Goal: Task Accomplishment & Management: Complete application form

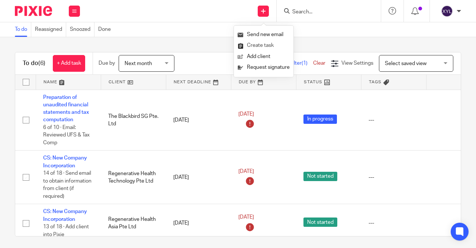
click at [263, 43] on link "Create task" at bounding box center [263, 45] width 52 height 11
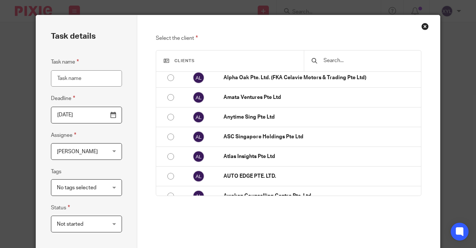
scroll to position [75, 0]
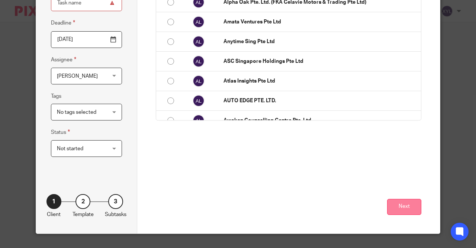
click at [402, 208] on button "Next" at bounding box center [404, 207] width 34 height 16
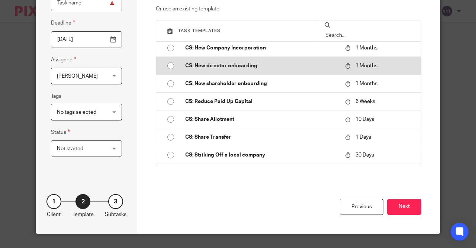
scroll to position [247, 0]
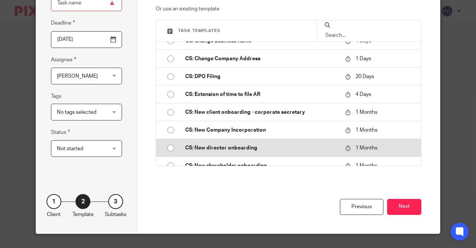
click at [235, 119] on td "CS: New client onboarding - corporate secretary" at bounding box center [260, 112] width 164 height 18
type input "[DATE]"
type input "CS: New client onboarding - corporate secretary"
checkbox input "false"
radio input "true"
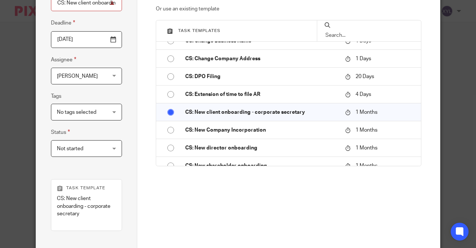
scroll to position [153, 0]
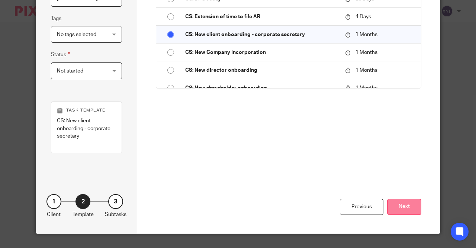
click at [395, 212] on button "Next" at bounding box center [404, 207] width 34 height 16
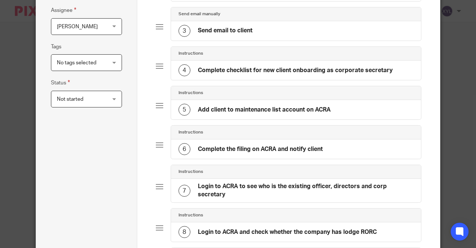
scroll to position [102, 0]
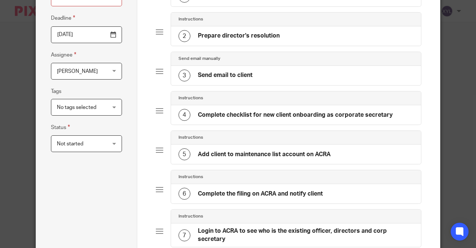
click at [248, 75] on h4 "Send email to client" at bounding box center [225, 75] width 55 height 8
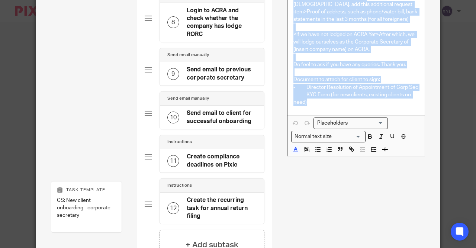
scroll to position [472, 0]
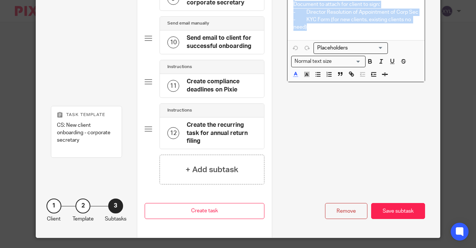
drag, startPoint x: 294, startPoint y: 80, endPoint x: 449, endPoint y: 71, distance: 154.9
click at [449, 71] on div "Task details Task name CS: New client onboarding - corporate secretary Deadline…" at bounding box center [238, 124] width 476 height 248
copy div "Loremip dolorsi! Ametc ad elit sed doei tem Incid Utlabo etdolo. Magna ali eni …"
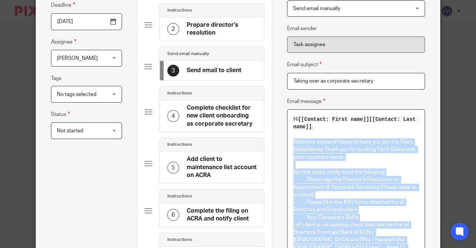
scroll to position [0, 0]
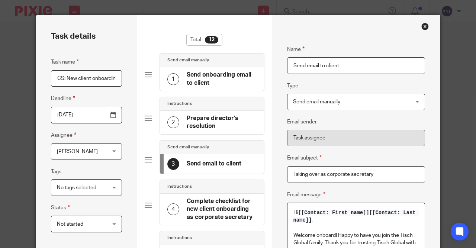
click at [74, 73] on input "CS: New client onboarding - corporate secretary" at bounding box center [86, 78] width 71 height 17
drag, startPoint x: 56, startPoint y: 77, endPoint x: 308, endPoint y: 129, distance: 257.3
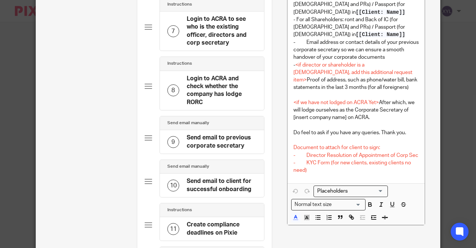
scroll to position [472, 0]
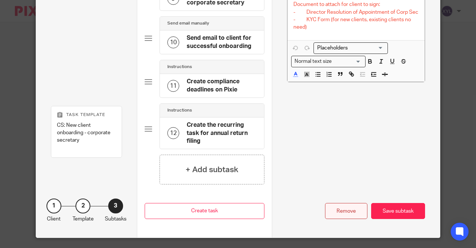
type input "ient onboarding - corporate secretary"
click at [352, 207] on div "Remove" at bounding box center [346, 211] width 42 height 16
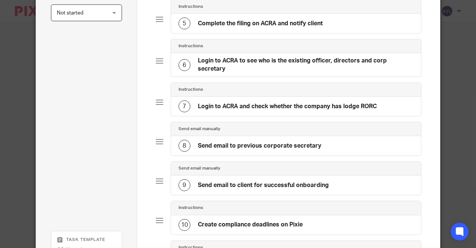
scroll to position [336, 0]
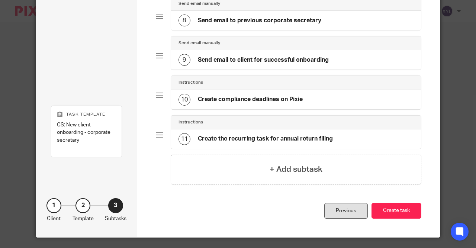
click at [344, 205] on div "Previous" at bounding box center [345, 211] width 43 height 16
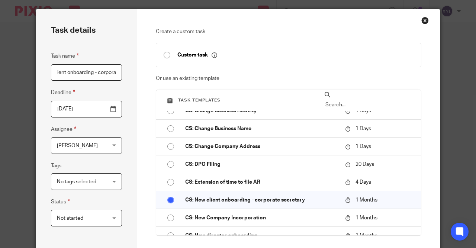
scroll to position [227, 0]
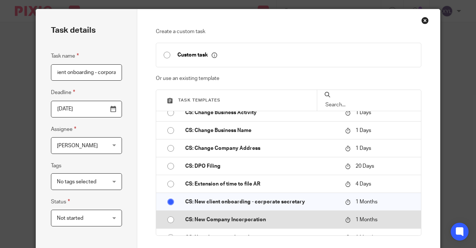
click at [209, 217] on p "CS: New Company Incorporation" at bounding box center [261, 219] width 153 height 7
radio input "false"
radio input "true"
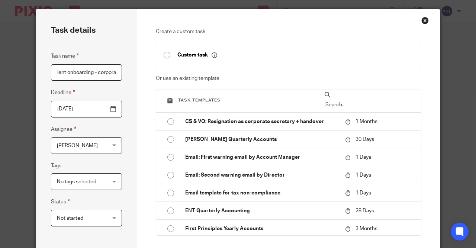
scroll to position [146, 0]
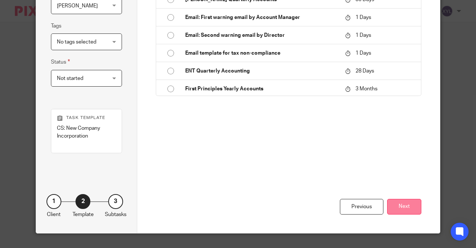
click at [402, 207] on button "Next" at bounding box center [404, 207] width 34 height 16
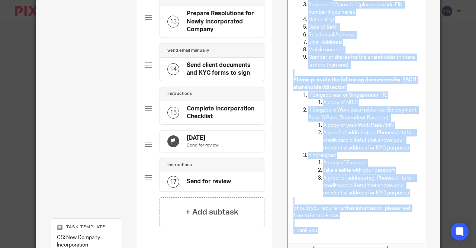
scroll to position [715, 0]
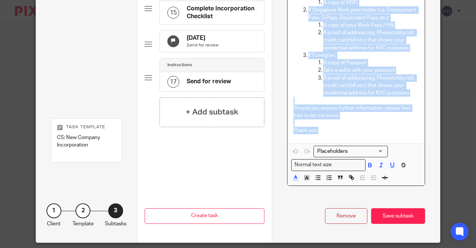
drag, startPoint x: 293, startPoint y: 54, endPoint x: 382, endPoint y: 127, distance: 115.1
copy div "Lore IP, Dolor sit ame consecte Adipi Elitse doei temp incididu utlab. Etdolore…"
click at [337, 208] on div "Remove" at bounding box center [346, 216] width 42 height 16
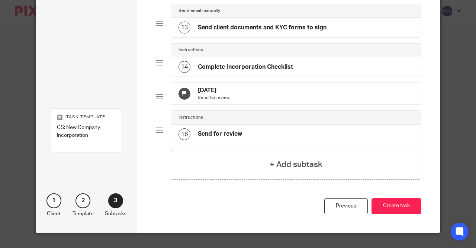
scroll to position [516, 0]
click at [326, 202] on div "Previous" at bounding box center [345, 206] width 43 height 16
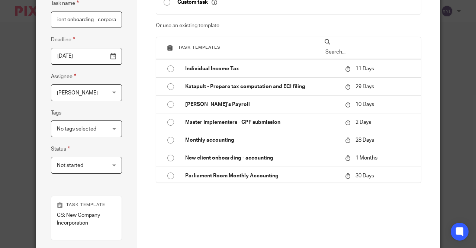
scroll to position [146, 0]
